Goal: Information Seeking & Learning: Compare options

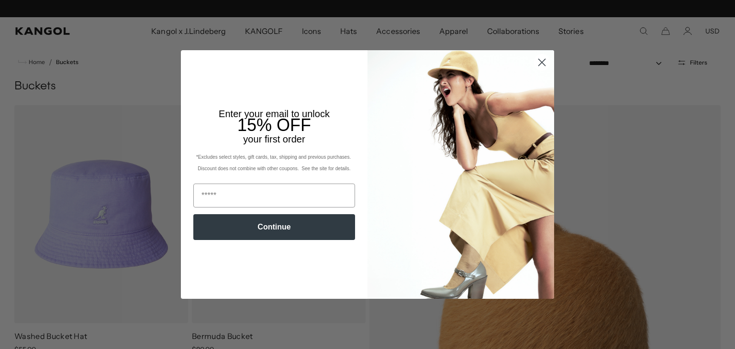
click at [540, 58] on circle "Close dialog" at bounding box center [542, 63] width 16 height 16
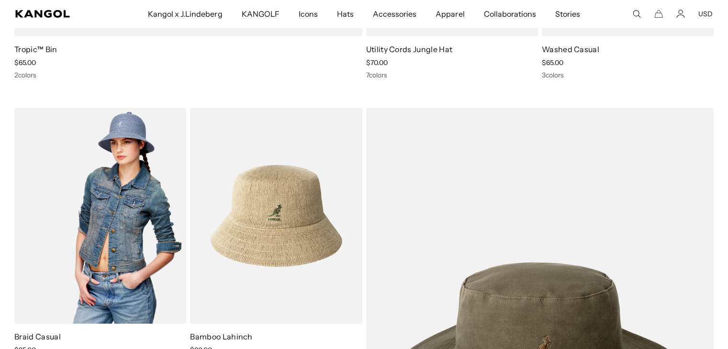
scroll to position [0, 197]
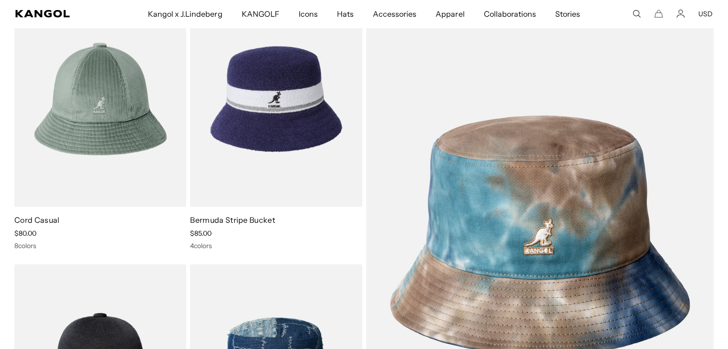
click at [270, 163] on img at bounding box center [276, 99] width 172 height 216
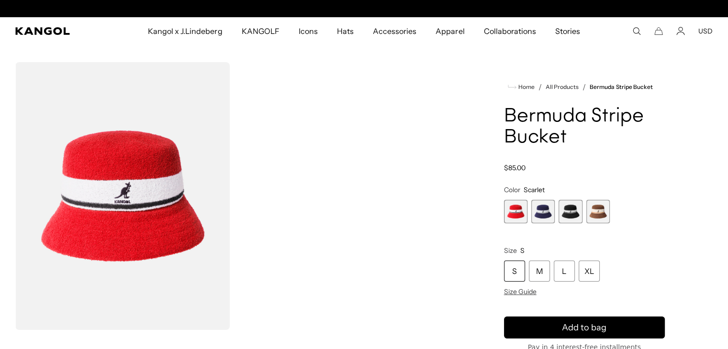
scroll to position [0, 197]
click at [544, 213] on span "2 of 4" at bounding box center [542, 211] width 23 height 23
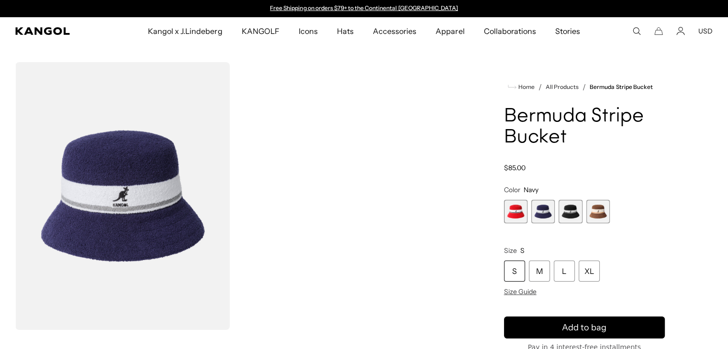
click at [574, 213] on span "3 of 4" at bounding box center [569, 211] width 23 height 23
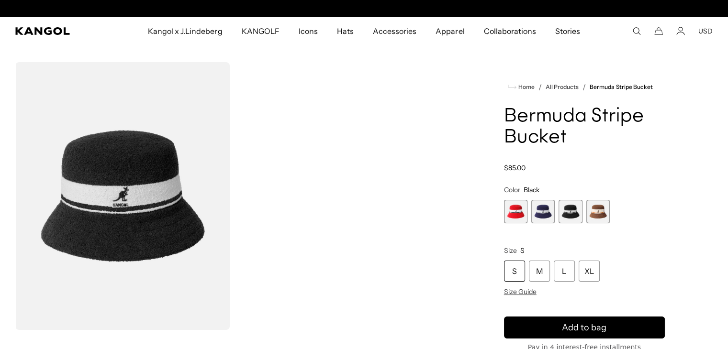
scroll to position [0, 197]
click at [538, 213] on span "2 of 4" at bounding box center [542, 211] width 23 height 23
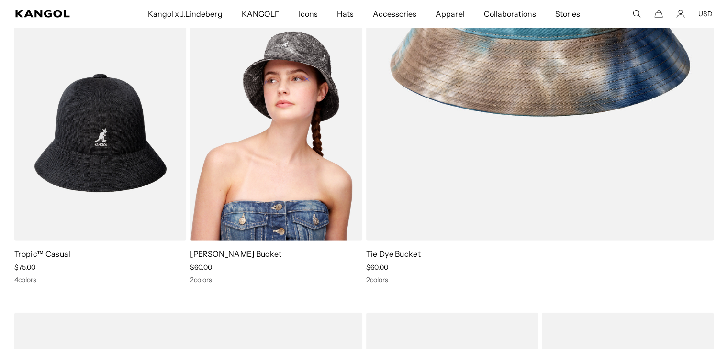
scroll to position [0, 197]
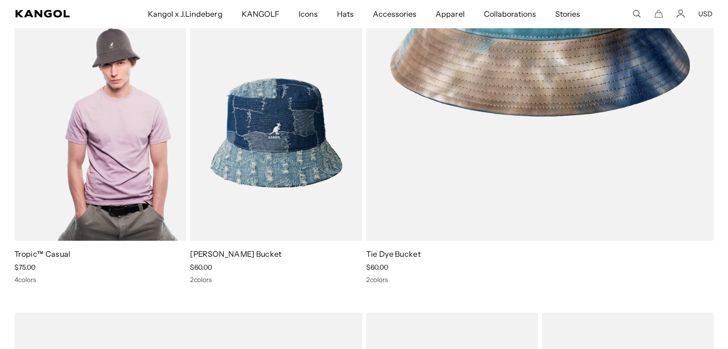
click at [123, 115] on img at bounding box center [100, 133] width 172 height 216
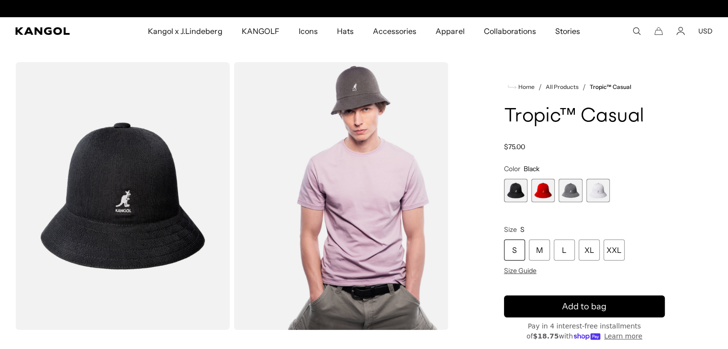
click at [346, 176] on img "Gallery Viewer" at bounding box center [340, 196] width 214 height 268
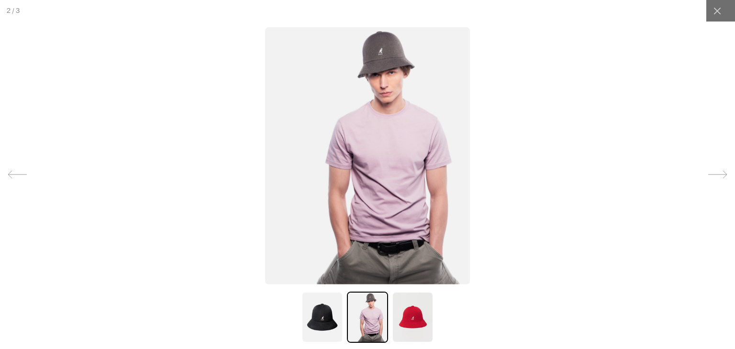
click at [322, 311] on img at bounding box center [321, 317] width 41 height 51
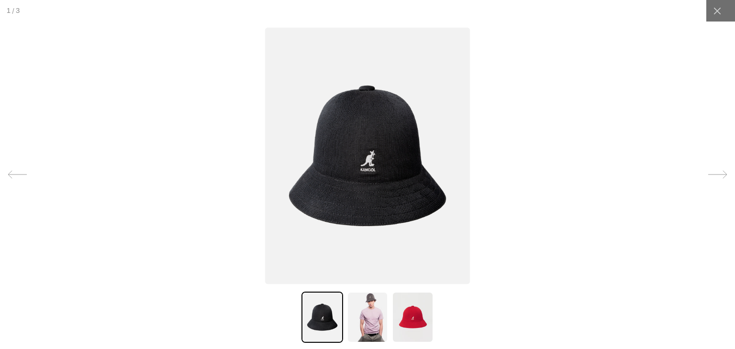
scroll to position [0, 197]
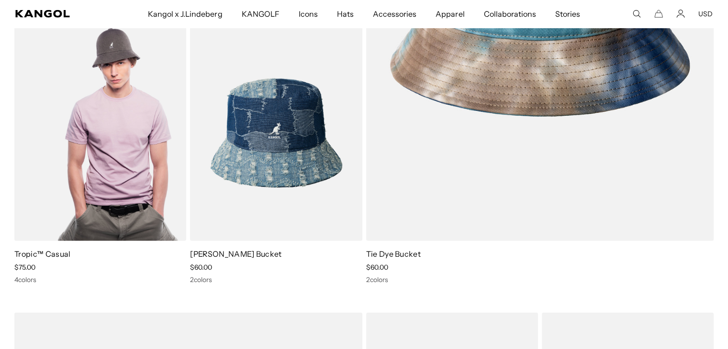
click at [77, 96] on img at bounding box center [100, 133] width 172 height 216
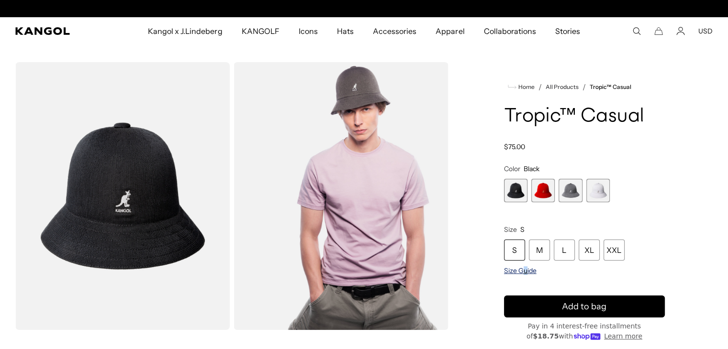
click at [524, 272] on span "Size Guide" at bounding box center [520, 270] width 33 height 9
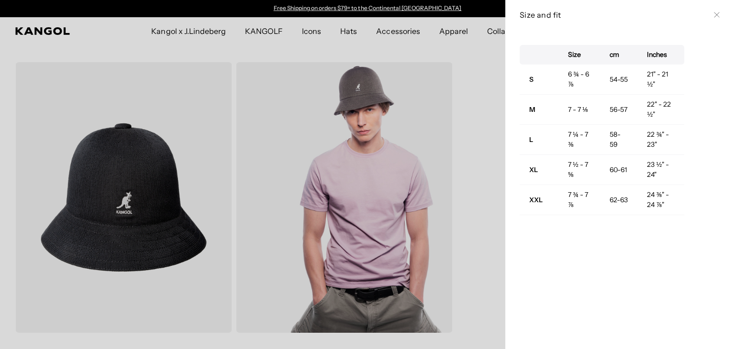
drag, startPoint x: 597, startPoint y: 278, endPoint x: 591, endPoint y: 282, distance: 6.2
click at [591, 282] on div "Size cm Inches S 6 ¾ - 6 ⅞ 54-55 21" - 21 ½" M 7 - 7 ⅛ 56-57 22" - 22 ½" L 7 ¼ …" at bounding box center [620, 190] width 230 height 320
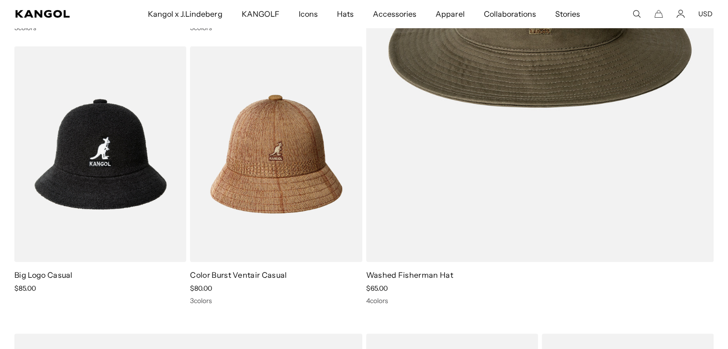
click at [297, 164] on img at bounding box center [276, 154] width 172 height 216
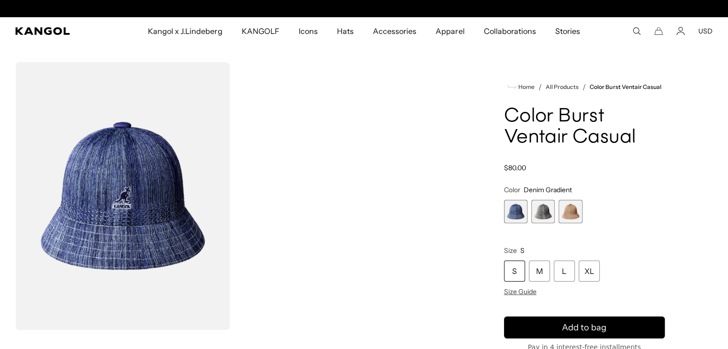
scroll to position [0, 197]
click at [571, 217] on span "3 of 3" at bounding box center [569, 211] width 23 height 23
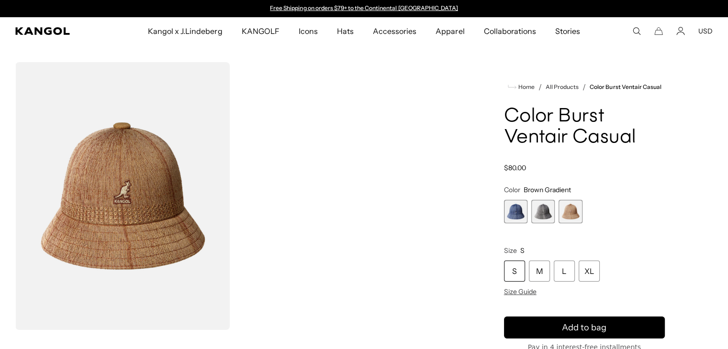
click at [123, 181] on img "Gallery Viewer" at bounding box center [122, 196] width 214 height 268
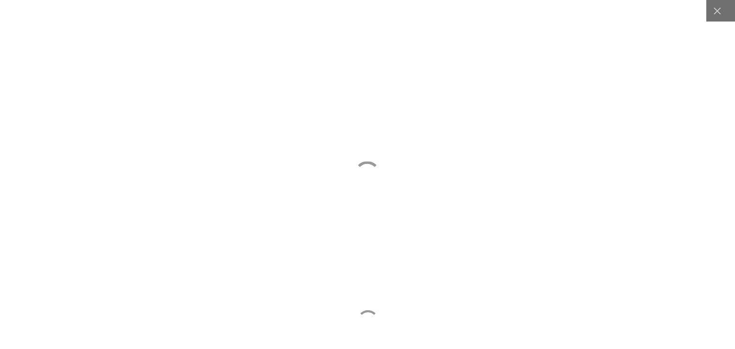
scroll to position [0, 197]
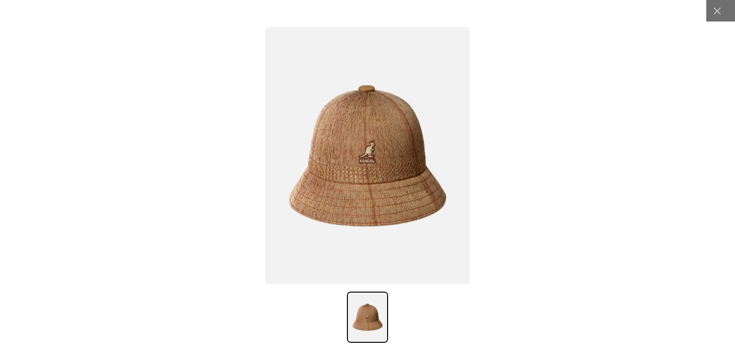
click at [355, 161] on img at bounding box center [367, 155] width 205 height 257
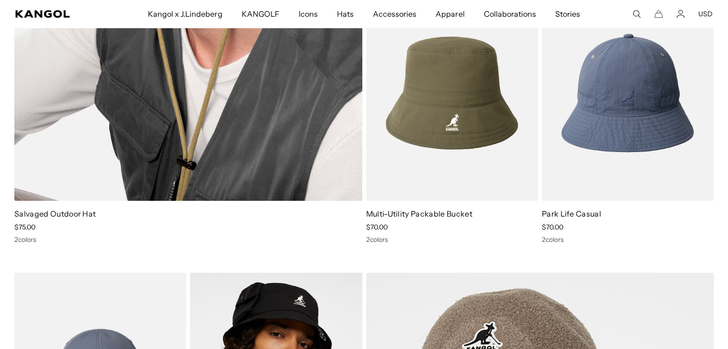
click at [145, 209] on h4 "Salvaged Outdoor Hat" at bounding box center [188, 214] width 348 height 11
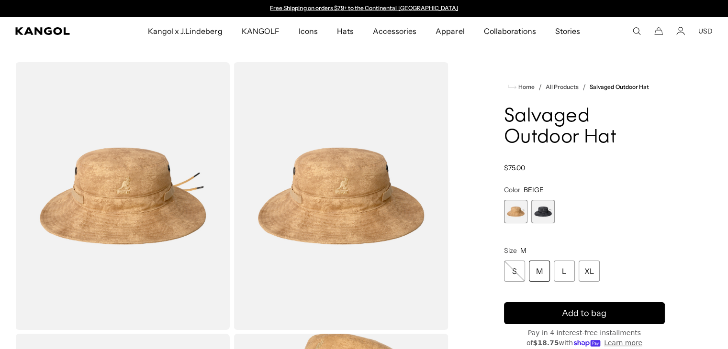
click at [533, 216] on span "2 of 2" at bounding box center [542, 211] width 23 height 23
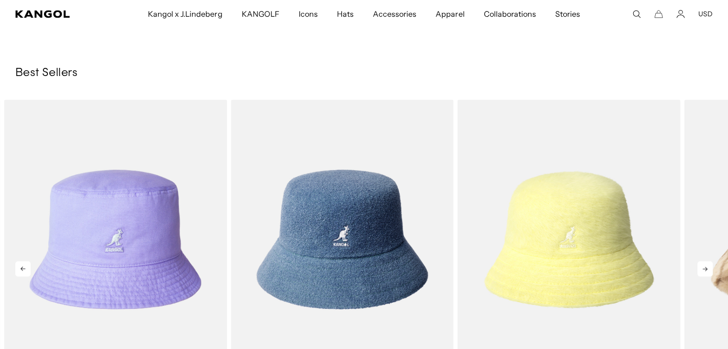
scroll to position [0, 197]
click at [703, 269] on icon at bounding box center [704, 268] width 15 height 15
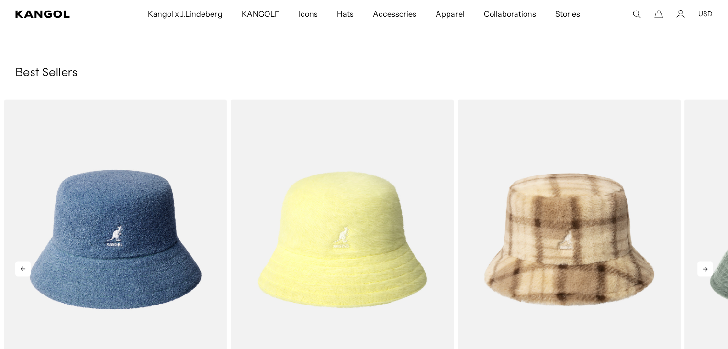
click at [706, 266] on icon at bounding box center [704, 268] width 15 height 15
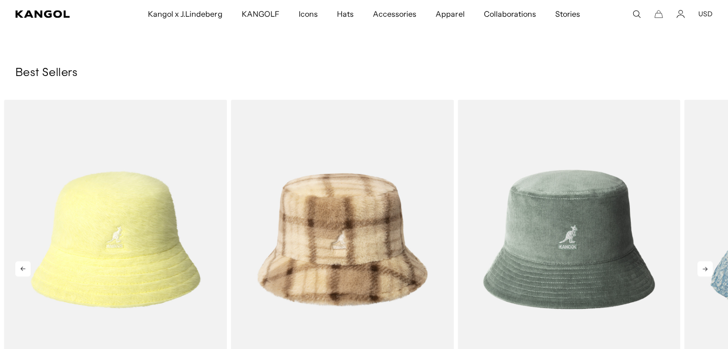
scroll to position [0, 0]
click at [702, 266] on icon at bounding box center [704, 268] width 15 height 15
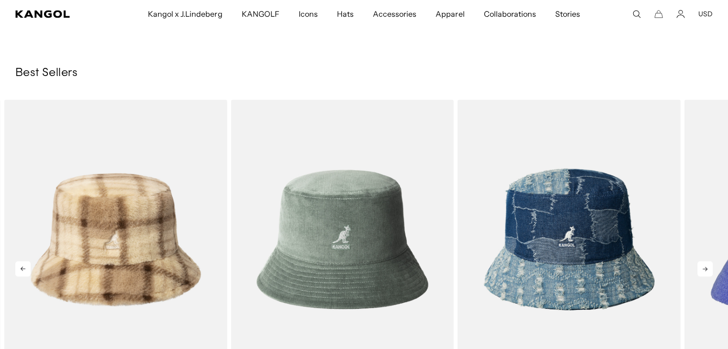
click at [702, 266] on icon at bounding box center [704, 268] width 15 height 15
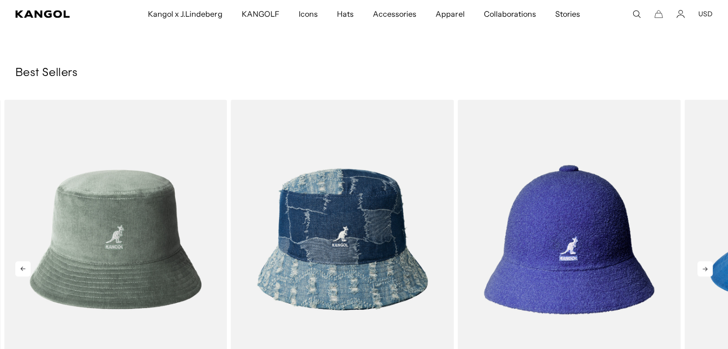
scroll to position [0, 197]
click at [701, 266] on icon at bounding box center [704, 268] width 15 height 15
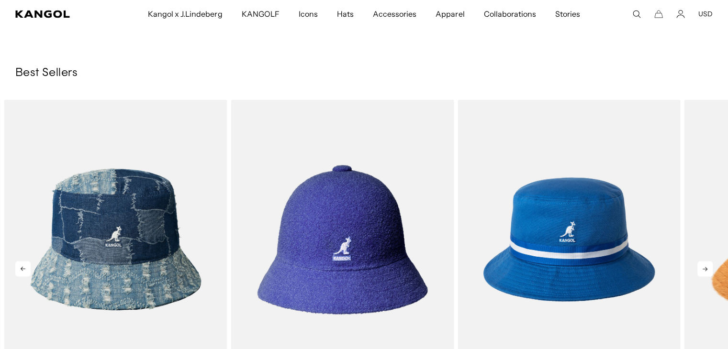
click at [701, 266] on icon at bounding box center [704, 268] width 15 height 15
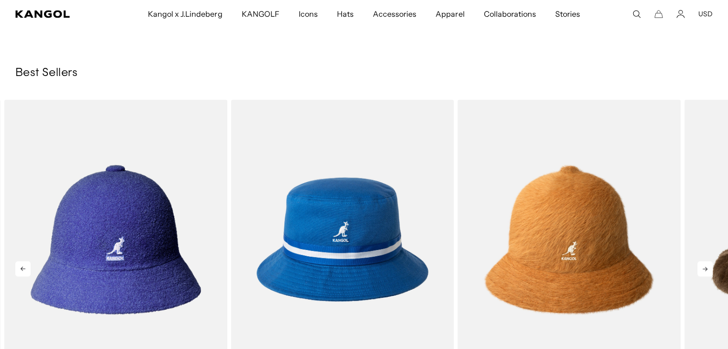
click at [701, 266] on icon at bounding box center [704, 268] width 15 height 15
